Goal: Task Accomplishment & Management: Manage account settings

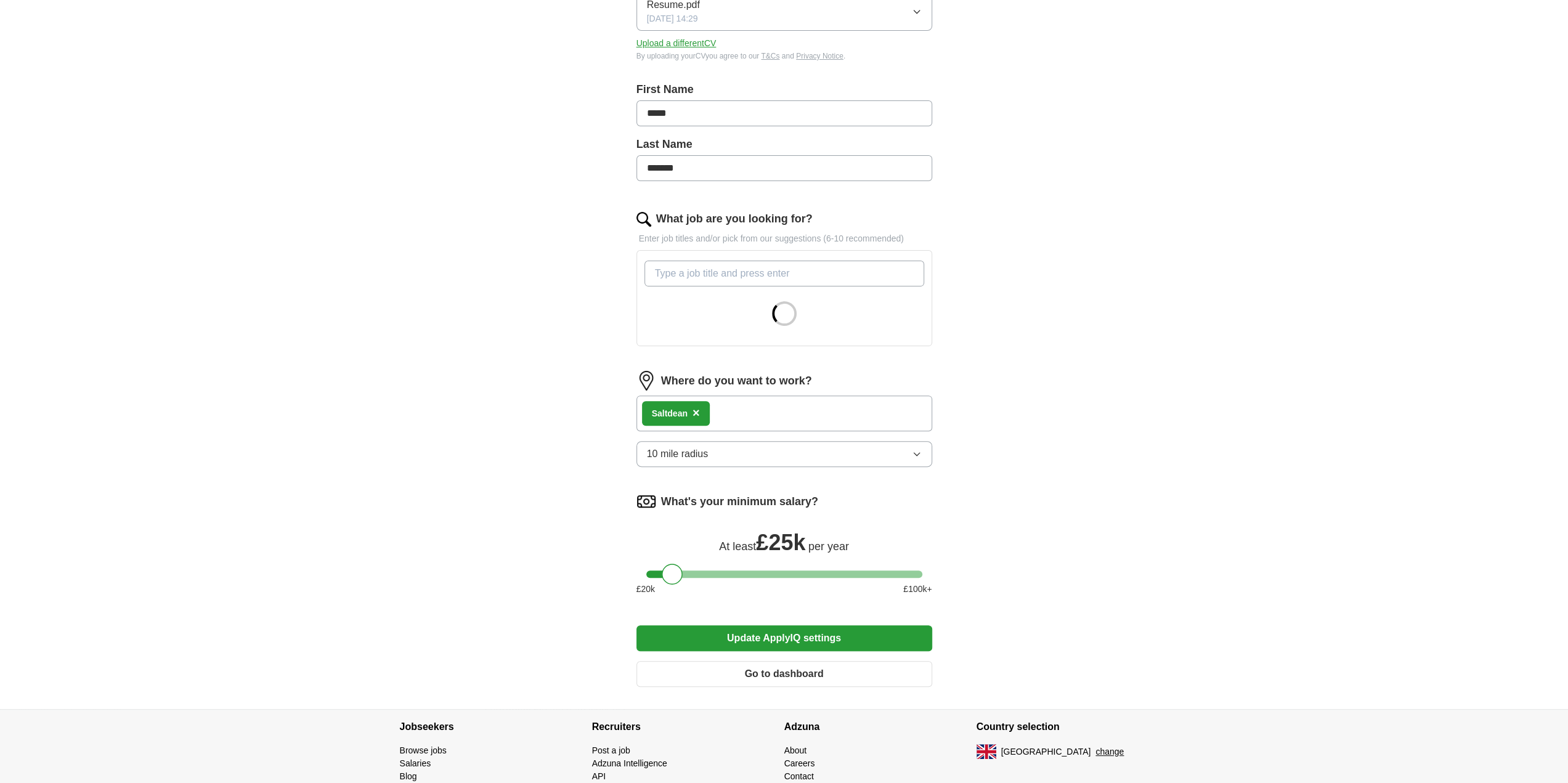
scroll to position [200, 0]
drag, startPoint x: 731, startPoint y: 442, endPoint x: 720, endPoint y: 437, distance: 12.1
click at [723, 439] on div "Where do you want to work? Saltdean × 10 mile radius" at bounding box center [784, 426] width 296 height 106
click at [722, 459] on button "10 mile radius" at bounding box center [784, 456] width 296 height 26
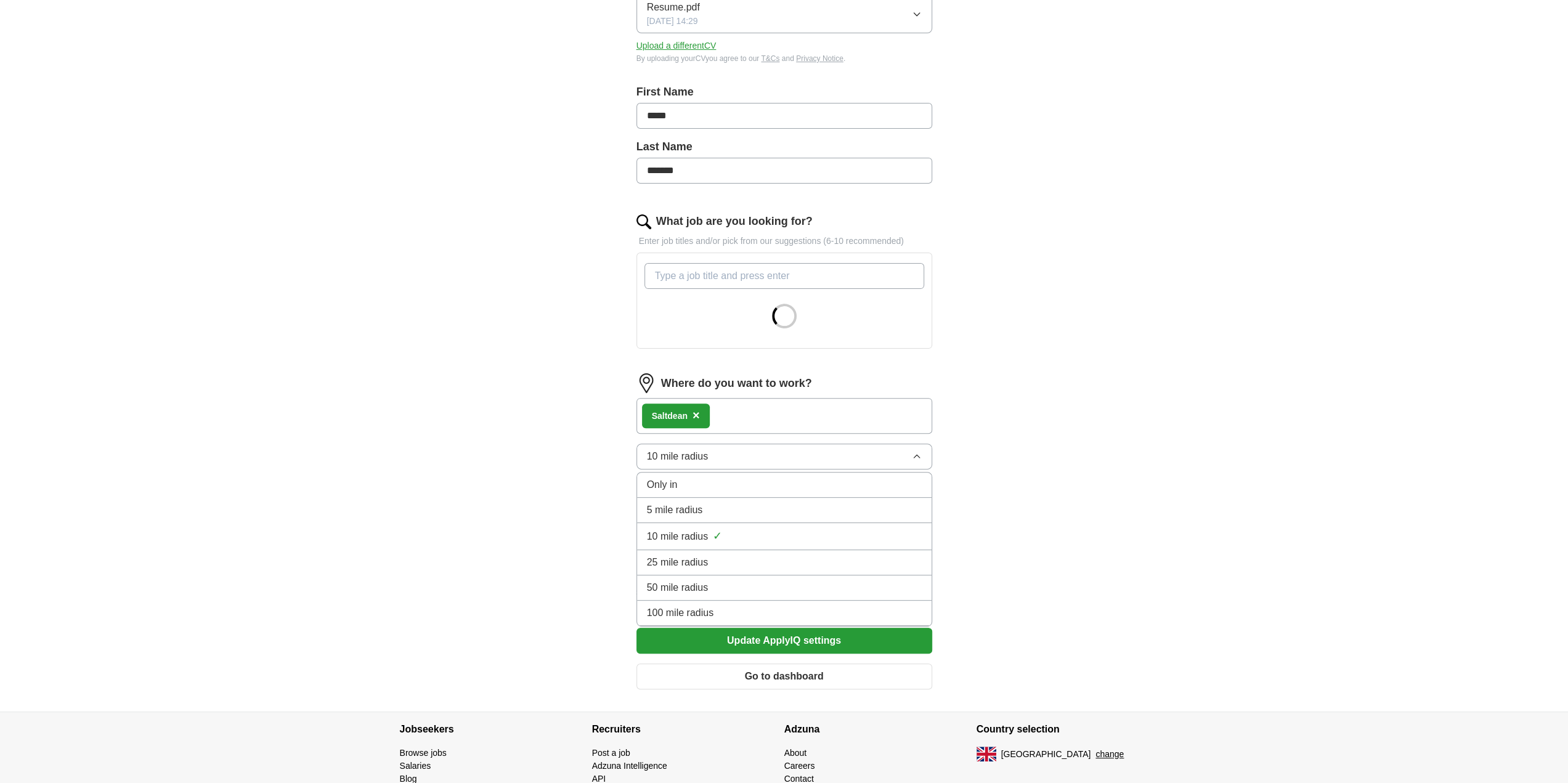
click at [609, 481] on div "Let ApplyIQ do the hard work of searching and applying for jobs. Just tell us w…" at bounding box center [784, 308] width 394 height 805
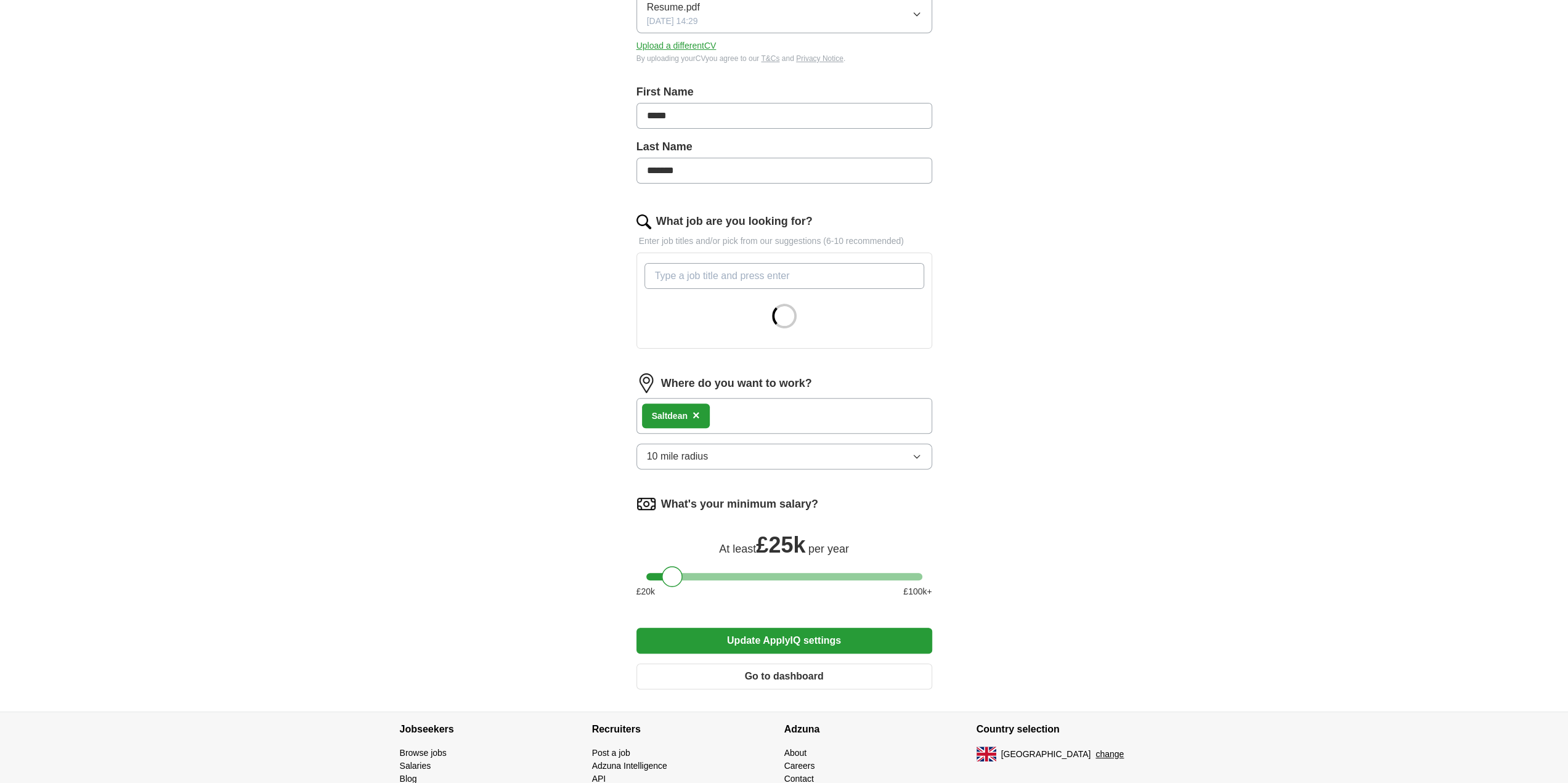
click at [656, 452] on span "10 mile radius" at bounding box center [677, 456] width 62 height 15
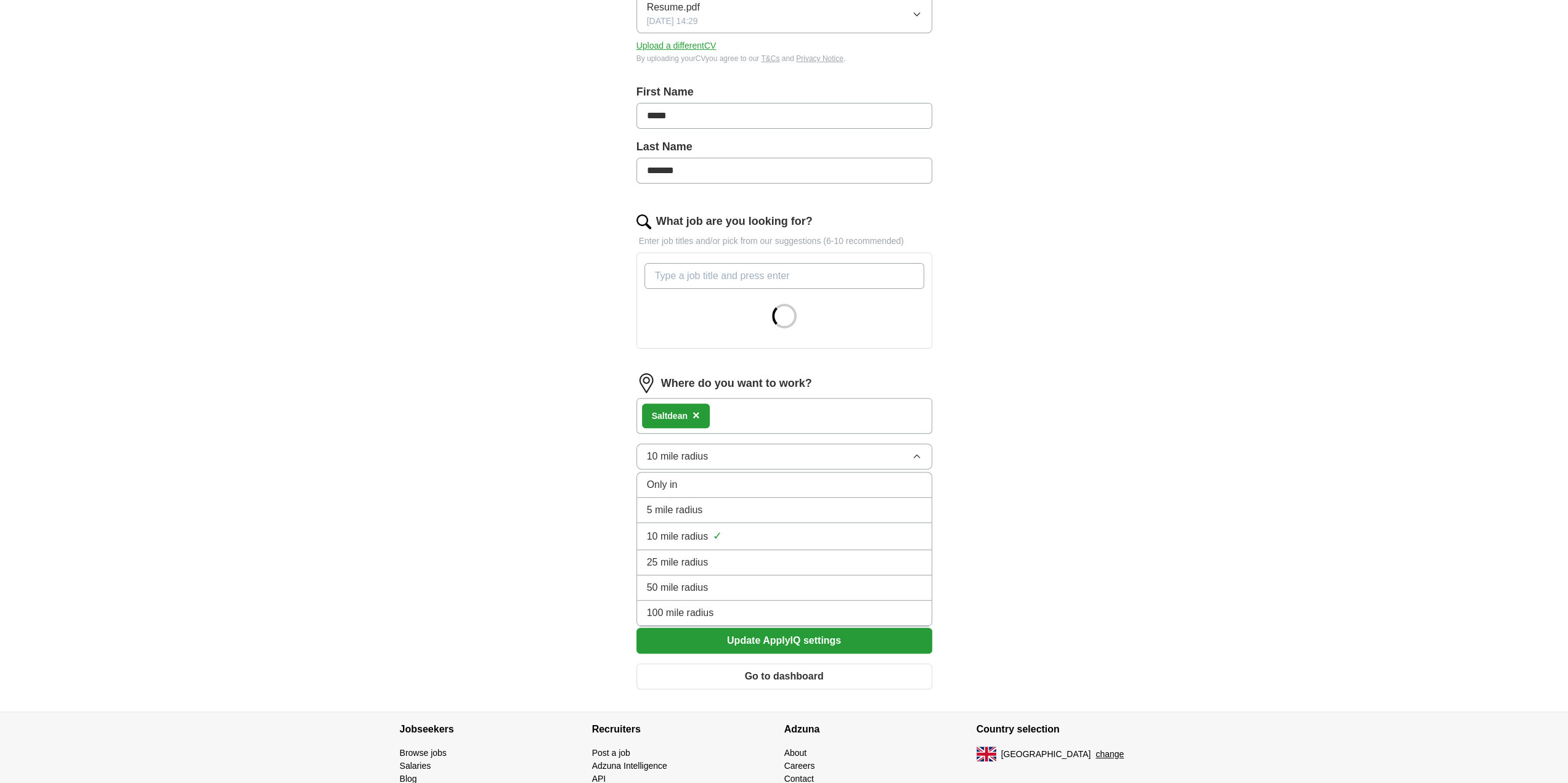
click at [584, 492] on div "ApplyIQ Let ApplyIQ do the hard work of searching and applying for jobs. Just t…" at bounding box center [784, 274] width 789 height 875
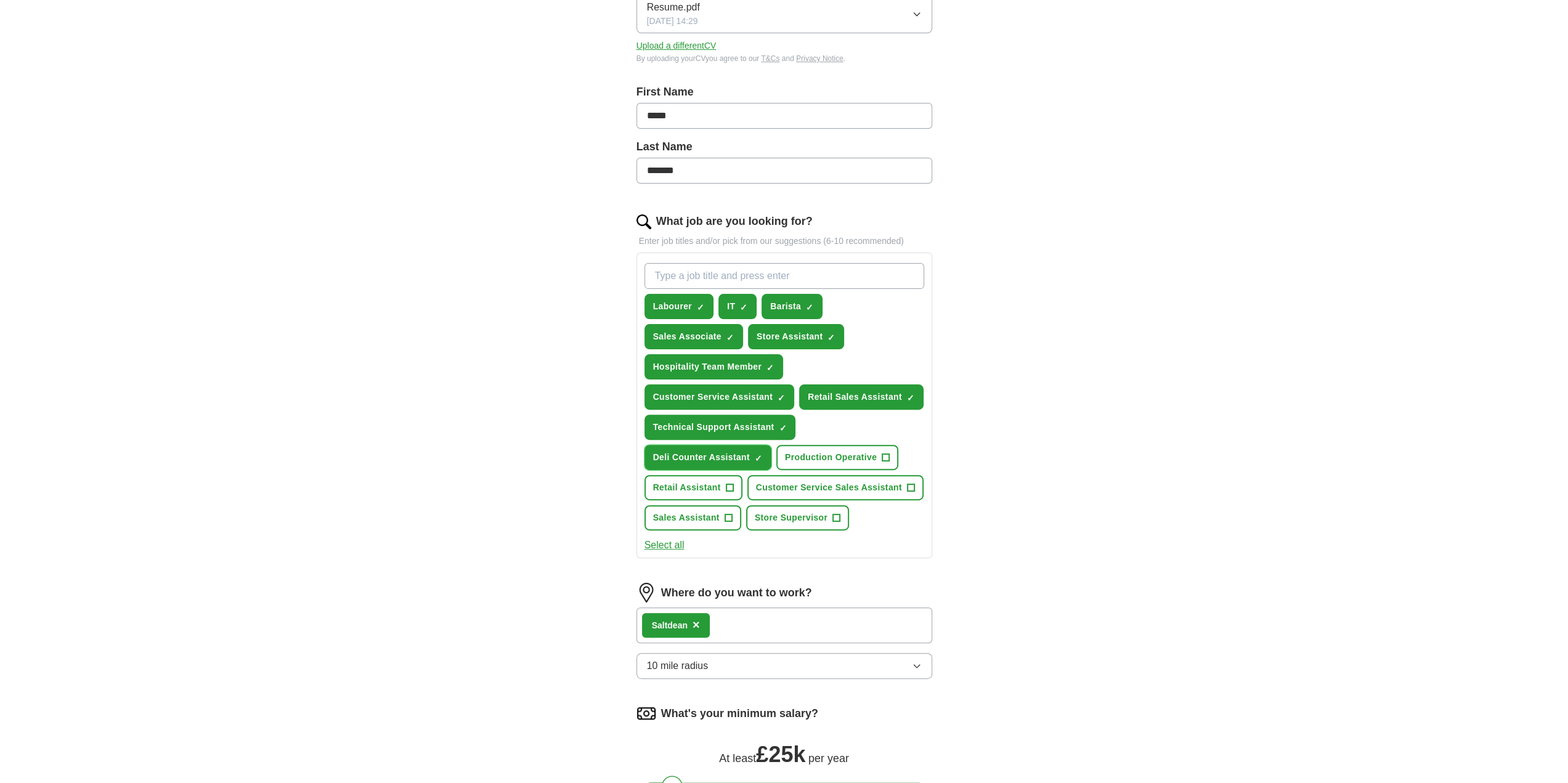
click at [0, 0] on span "×" at bounding box center [0, 0] width 0 height 0
click at [728, 517] on span "+" at bounding box center [728, 518] width 8 height 10
click at [0, 0] on span "×" at bounding box center [0, 0] width 0 height 0
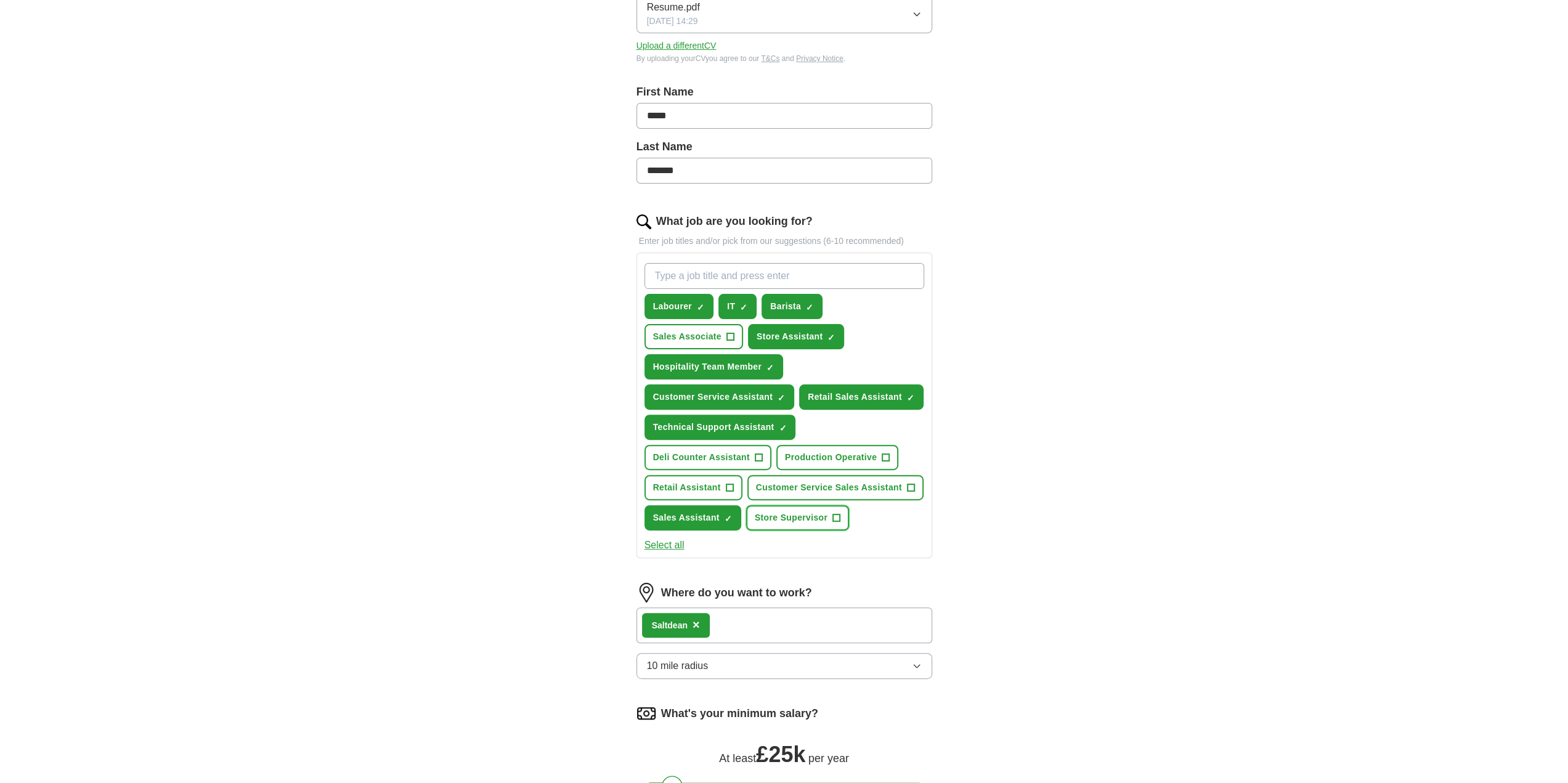
click at [819, 514] on span "Store Supervisor" at bounding box center [791, 517] width 73 height 13
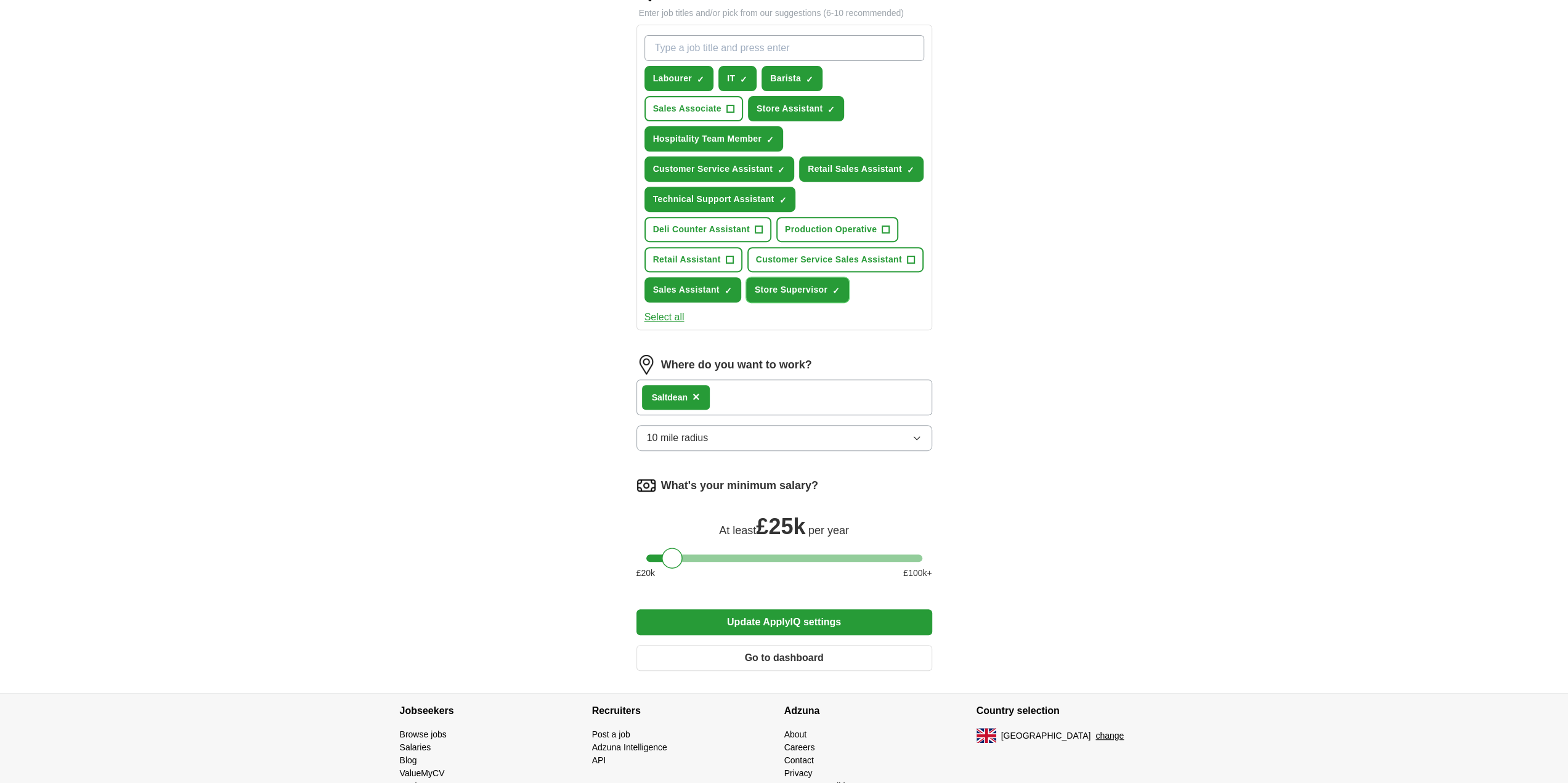
scroll to position [447, 0]
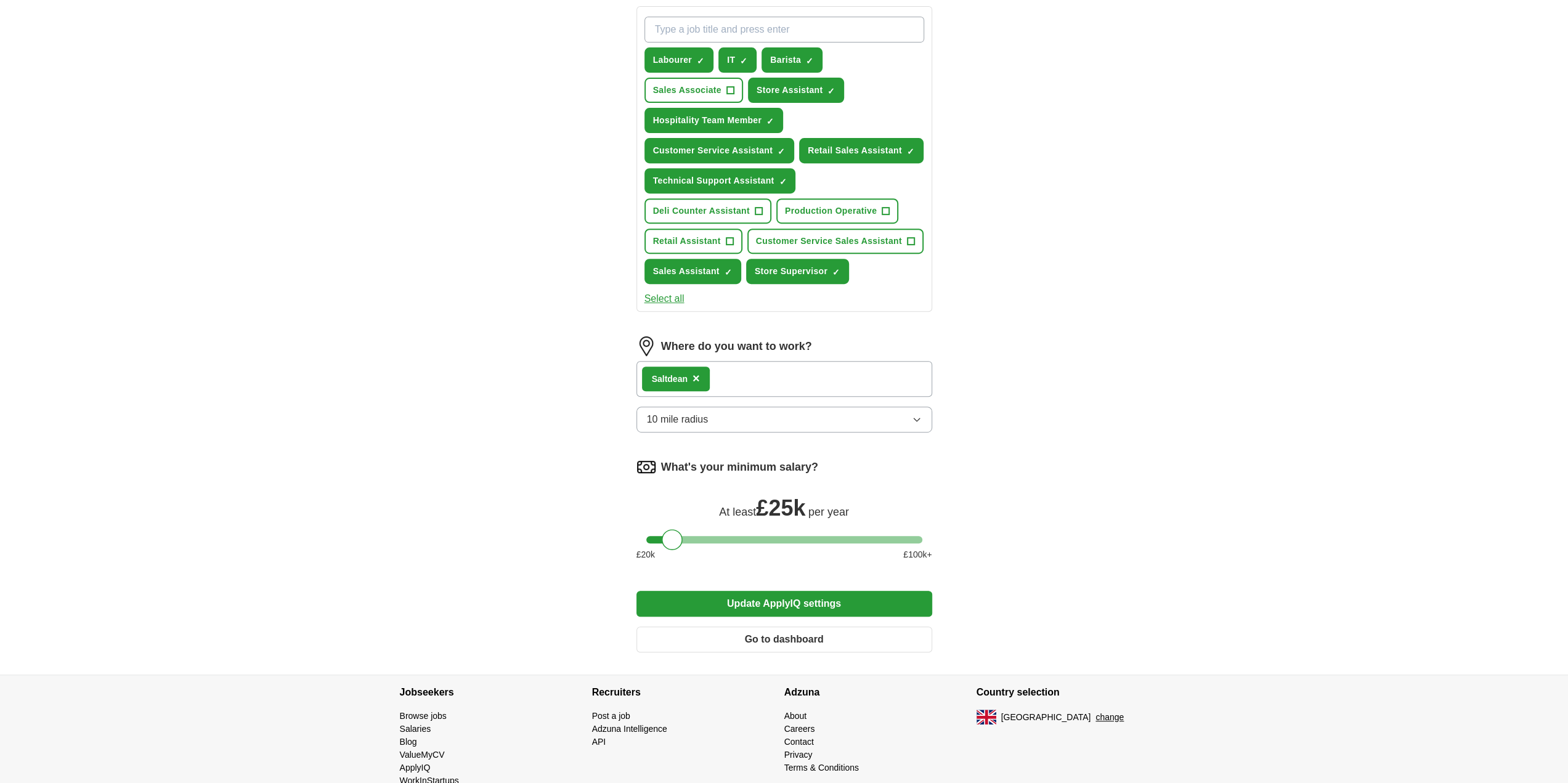
click at [772, 608] on button "Update ApplyIQ settings" at bounding box center [784, 603] width 296 height 26
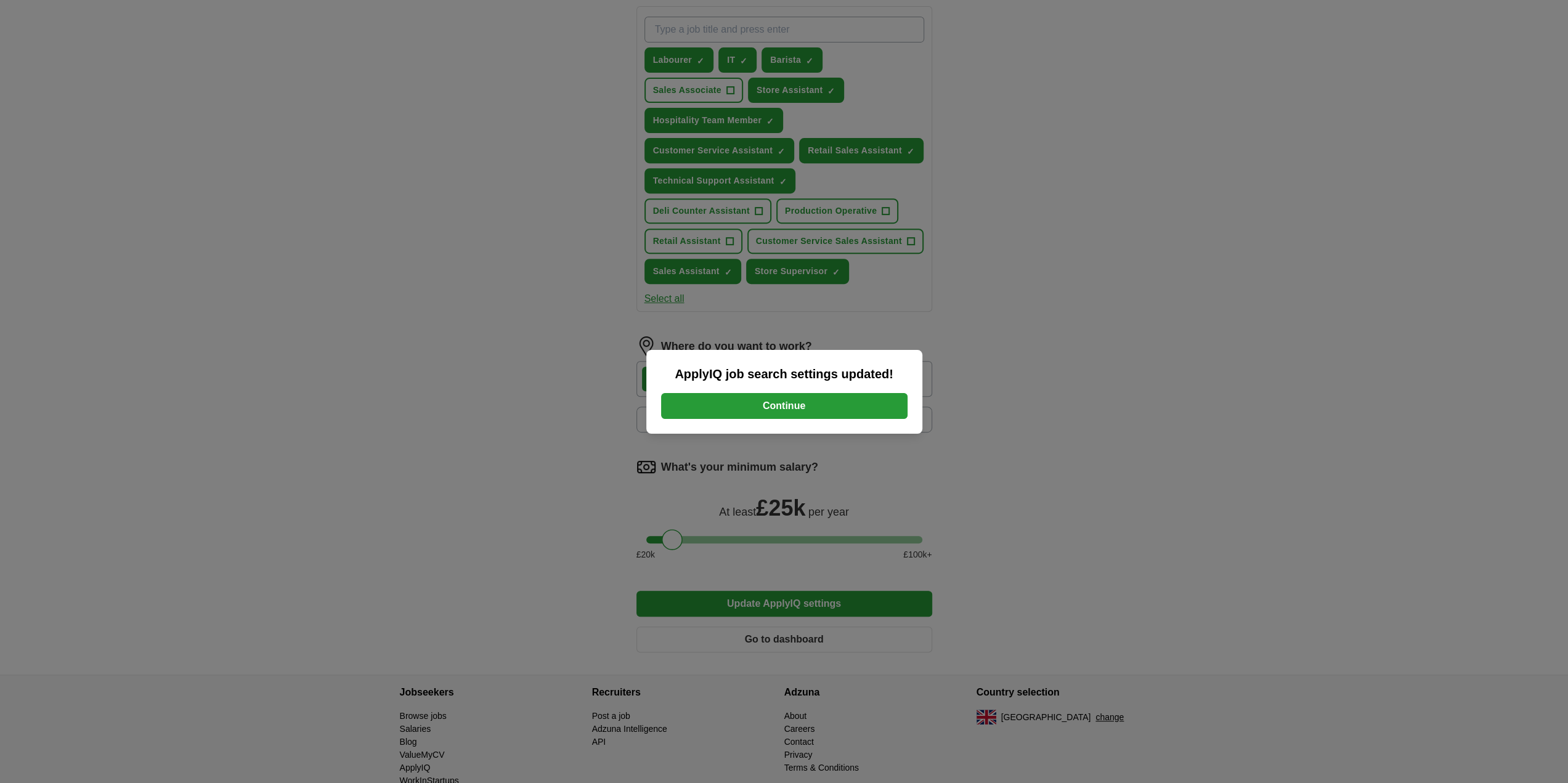
click at [798, 413] on button "Continue" at bounding box center [784, 406] width 246 height 26
